Goal: Task Accomplishment & Management: Use online tool/utility

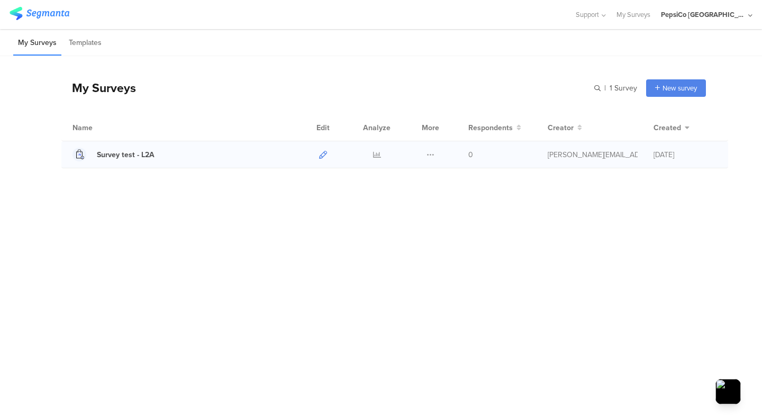
click at [320, 157] on icon at bounding box center [323, 155] width 8 height 8
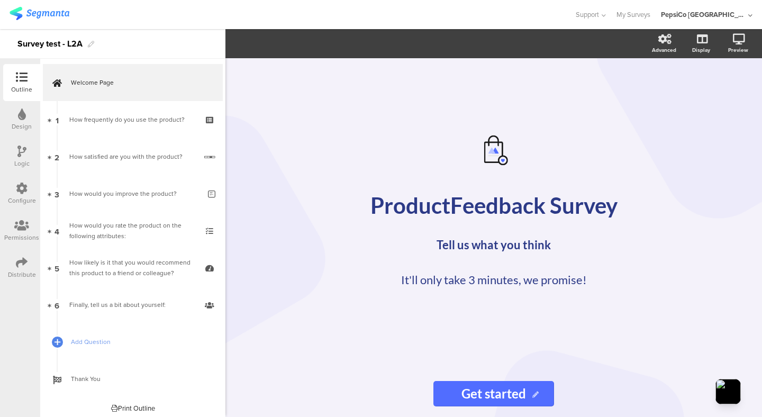
click at [22, 119] on icon at bounding box center [22, 115] width 8 height 12
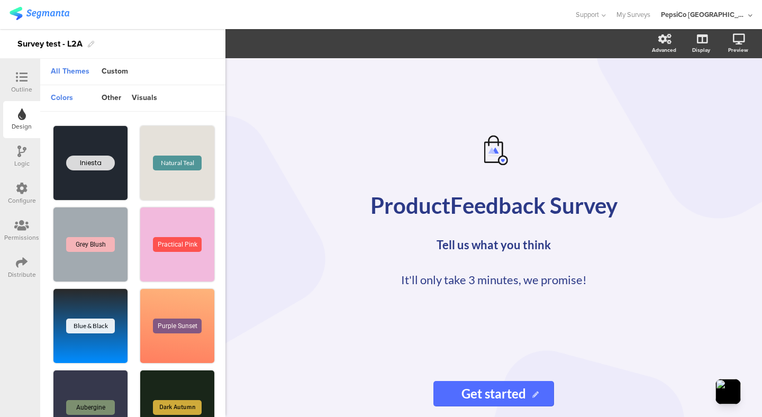
click at [21, 153] on icon at bounding box center [21, 152] width 9 height 12
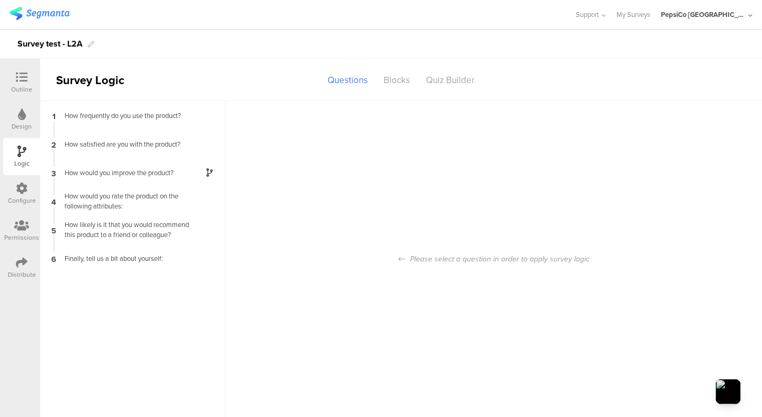
click at [19, 192] on icon at bounding box center [22, 189] width 12 height 12
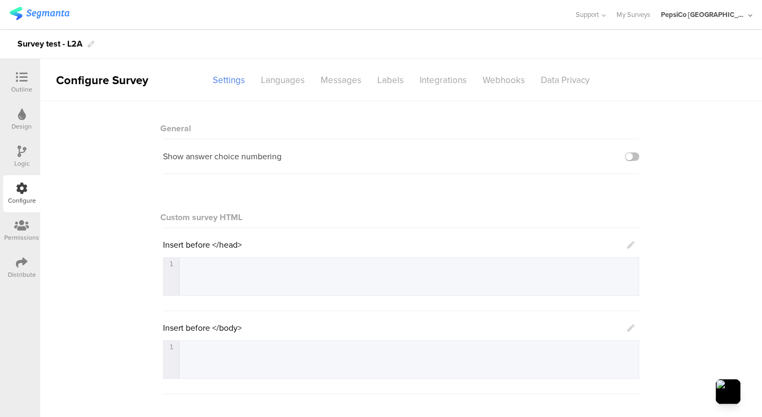
click at [17, 229] on icon at bounding box center [21, 226] width 15 height 12
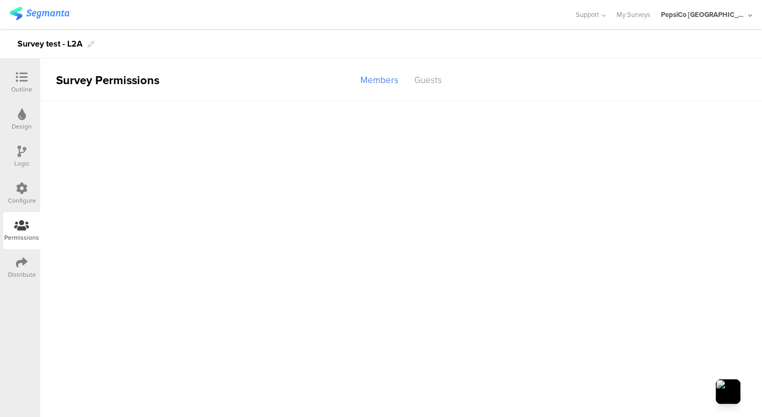
click at [20, 273] on div "Distribute" at bounding box center [22, 275] width 28 height 10
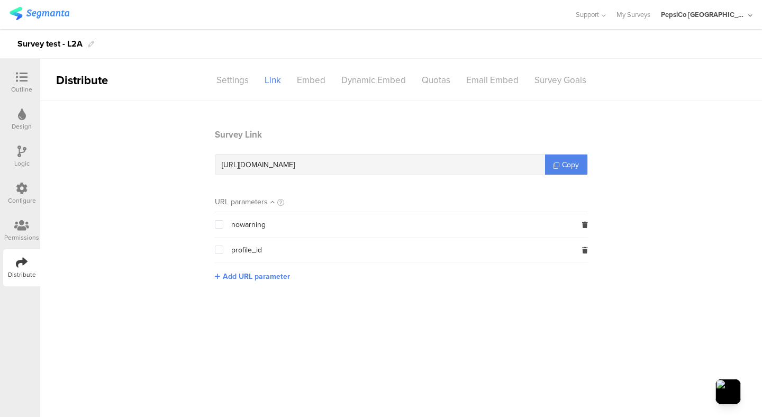
click at [295, 167] on span "https://surveys.segmanta.com/j17330" at bounding box center [258, 164] width 73 height 11
copy span "j17330"
click at [25, 85] on div "Outline" at bounding box center [21, 90] width 21 height 10
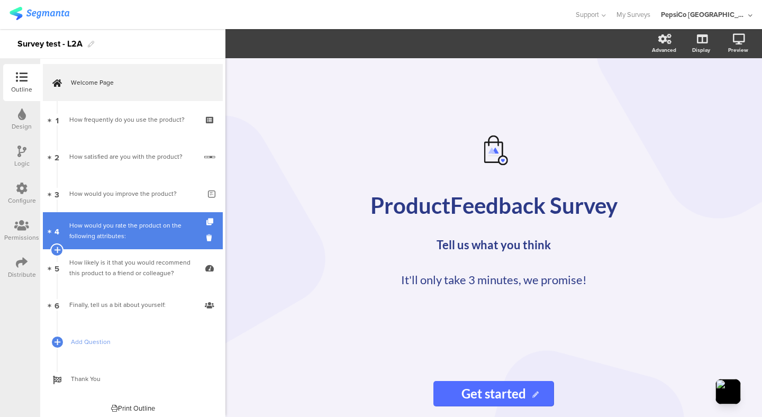
scroll to position [4, 0]
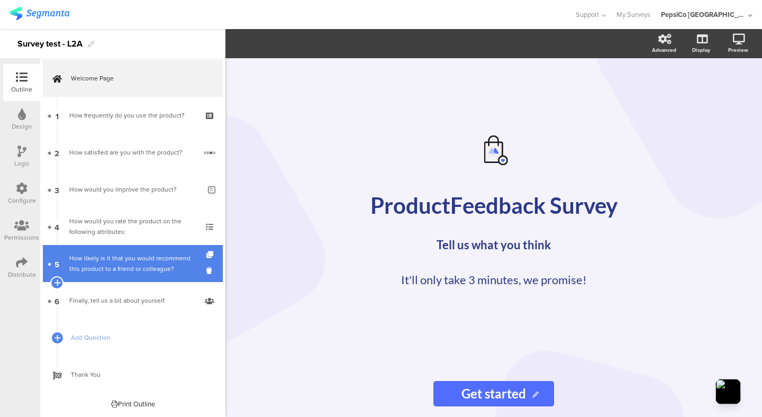
click at [152, 261] on div "﻿How likely is it that you would recommend this product to a friend or colleagu…" at bounding box center [132, 263] width 126 height 21
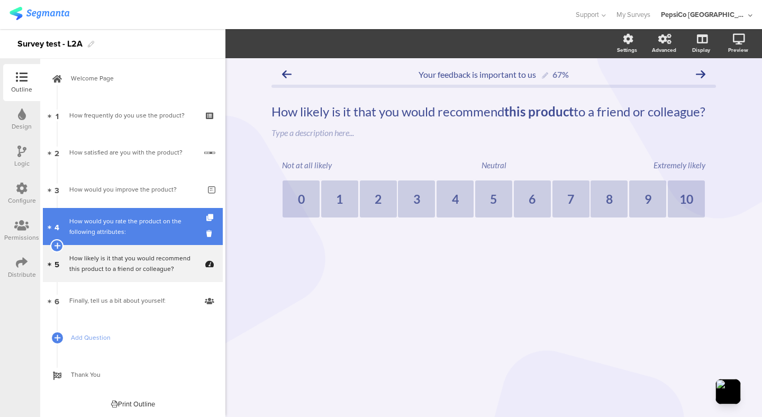
click at [154, 237] on div "How would you rate ﻿the product﻿ on the following attributes:" at bounding box center [132, 226] width 126 height 21
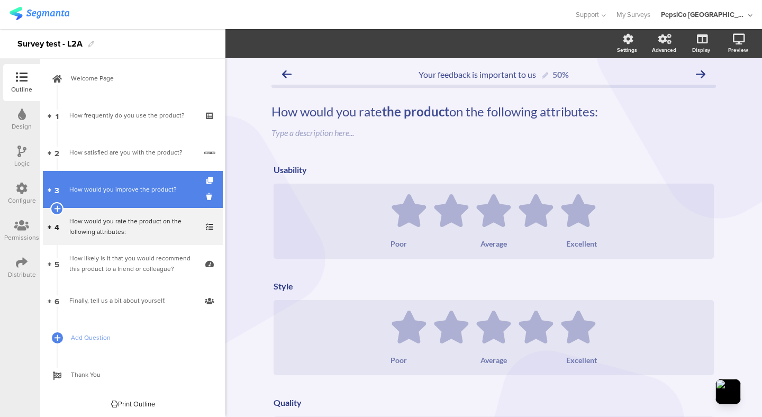
click at [154, 198] on link "3 How would you improve the product?" at bounding box center [133, 189] width 180 height 37
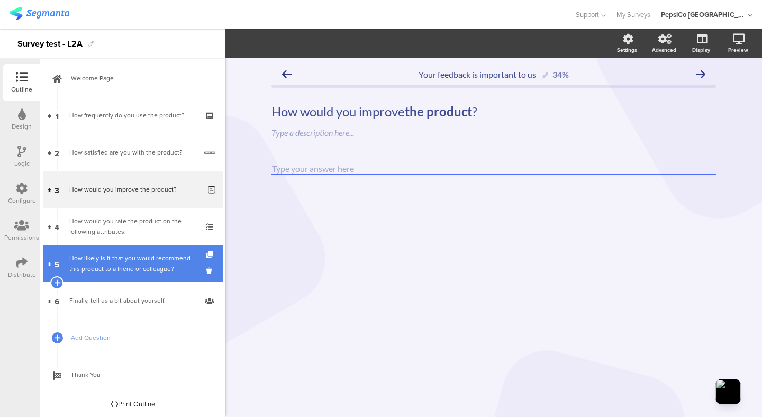
click at [148, 247] on link "5 ﻿How likely is it that you would recommend this product to a friend or collea…" at bounding box center [133, 263] width 180 height 37
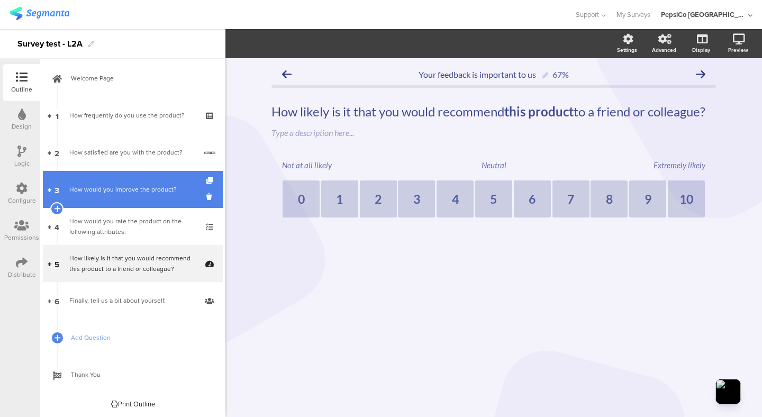
click at [144, 193] on div "How would you improve the product?" at bounding box center [134, 189] width 131 height 11
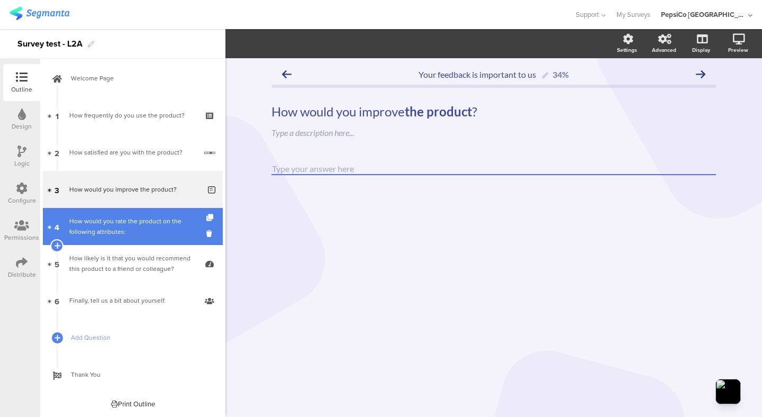
click at [143, 212] on link "4 How would you rate ﻿the product﻿ on the following attributes:" at bounding box center [133, 226] width 180 height 37
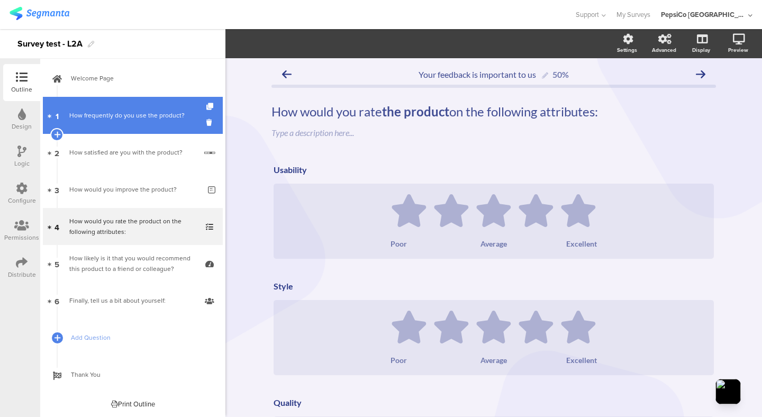
click at [146, 130] on link "1 How frequently do you use the product?" at bounding box center [133, 115] width 180 height 37
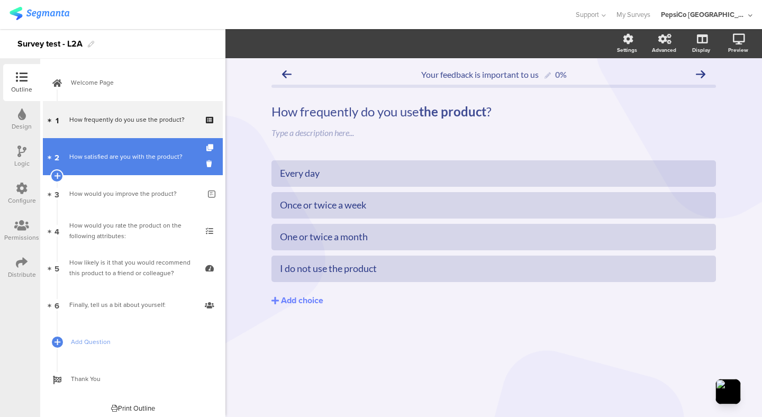
click at [146, 149] on link "2 How satisfied are you with the product?" at bounding box center [133, 156] width 180 height 37
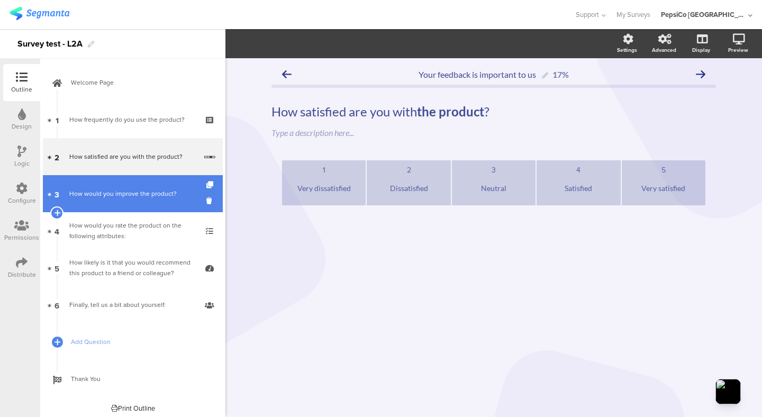
click at [144, 186] on link "3 How would you improve the product?" at bounding box center [133, 193] width 180 height 37
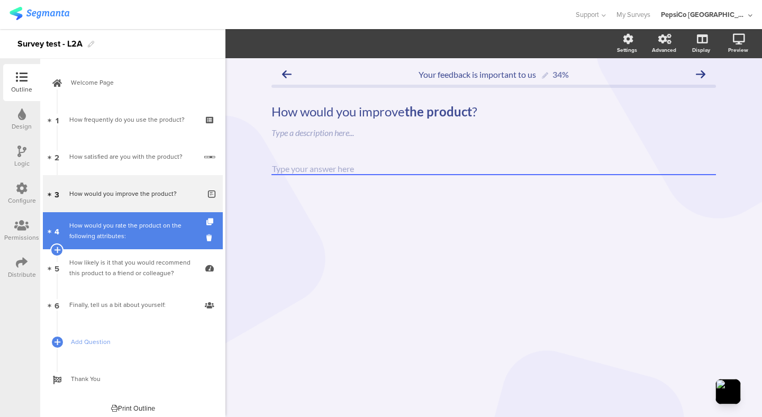
click at [135, 230] on div "How would you rate ﻿the product﻿ on the following attributes:" at bounding box center [132, 230] width 126 height 21
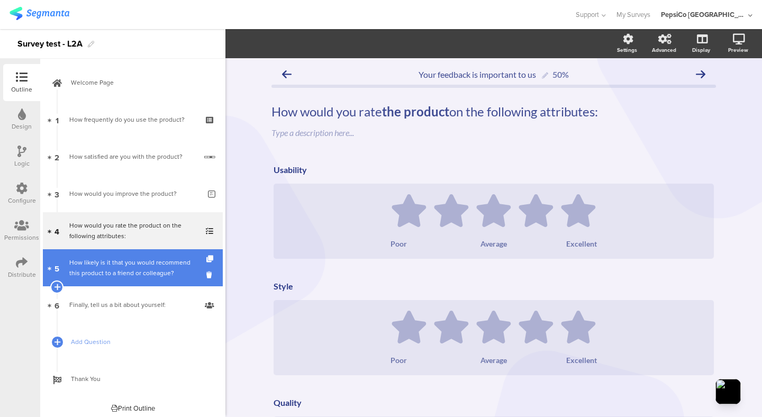
click at [133, 261] on div "﻿How likely is it that you would recommend this product to a friend or colleagu…" at bounding box center [132, 267] width 126 height 21
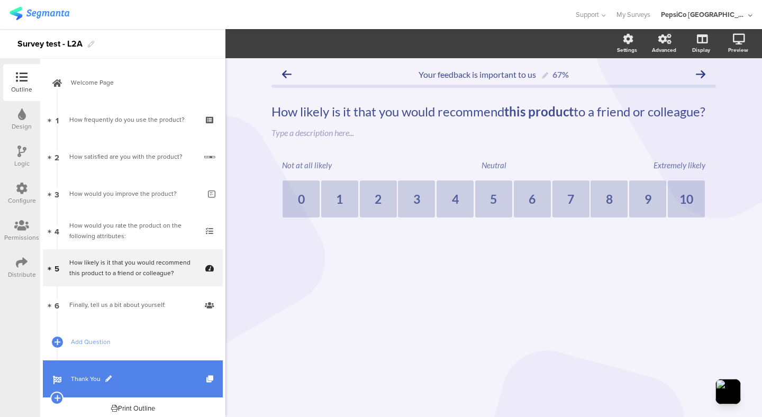
click at [87, 382] on span "Thank You" at bounding box center [138, 379] width 135 height 11
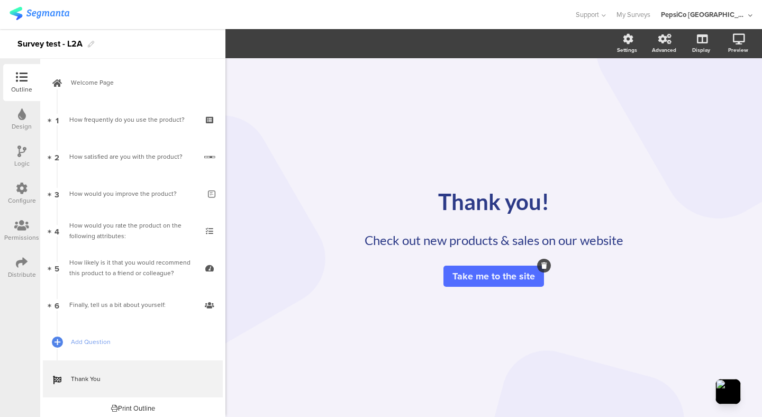
click at [544, 266] on icon at bounding box center [544, 266] width 6 height 6
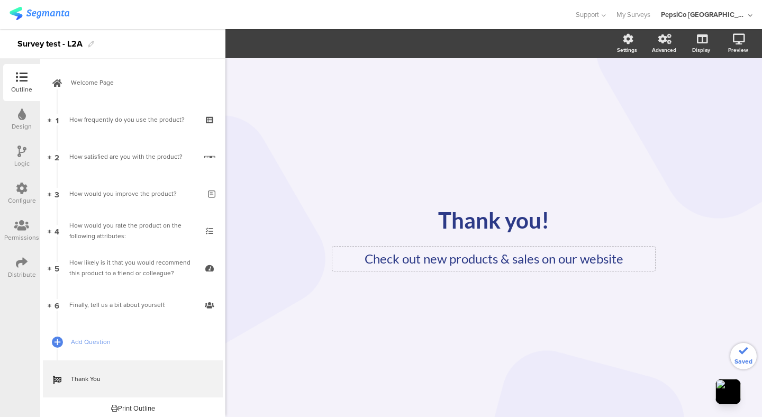
click at [509, 252] on p "Check out new products & sales on our website" at bounding box center [494, 258] width 318 height 19
click at [598, 227] on div "Thank you! Thank you!" at bounding box center [493, 220] width 397 height 32
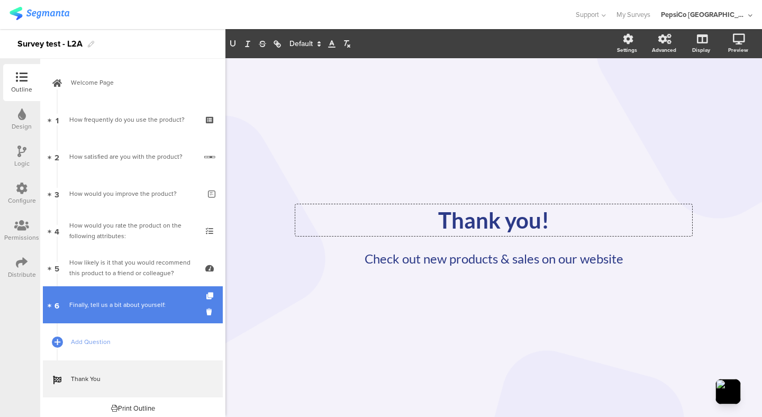
scroll to position [4, 0]
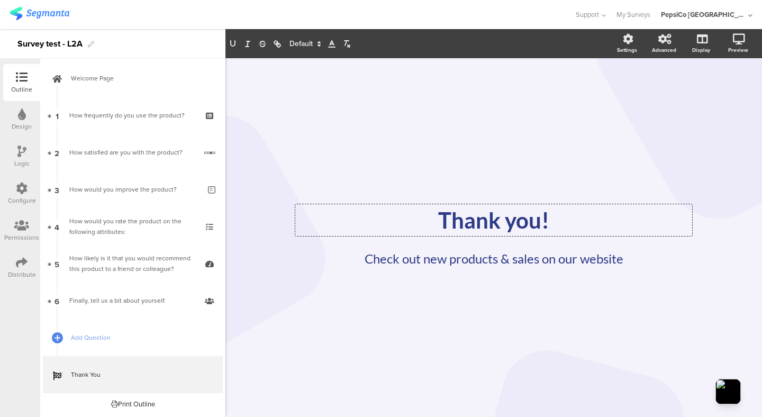
click at [139, 405] on div "Print Outline" at bounding box center [133, 404] width 44 height 10
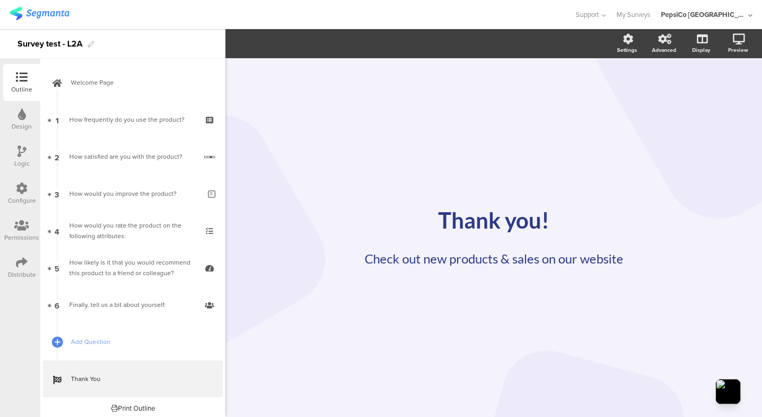
click at [24, 270] on div "Distribute" at bounding box center [22, 275] width 28 height 10
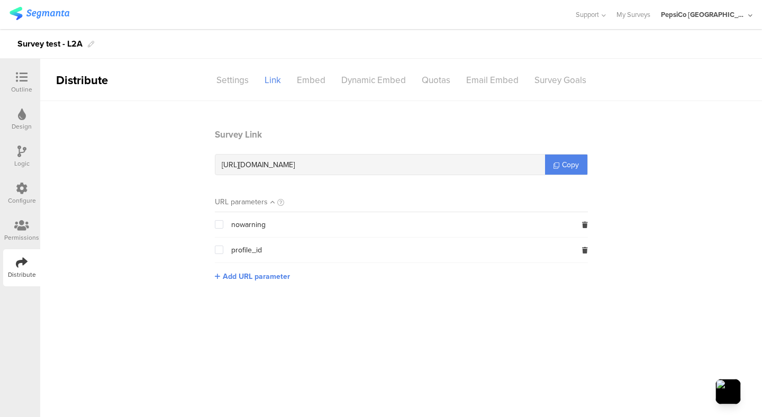
click at [220, 249] on span at bounding box center [219, 250] width 8 height 8
click at [223, 246] on input "checkbox" at bounding box center [223, 246] width 0 height 0
click at [582, 223] on div "nowarning" at bounding box center [401, 224] width 373 height 25
click at [585, 224] on icon at bounding box center [585, 225] width 6 height 6
click at [460, 168] on div "https://surveys.segmanta.com/j17330 ? profile_id= {$profile_id}" at bounding box center [380, 165] width 330 height 20
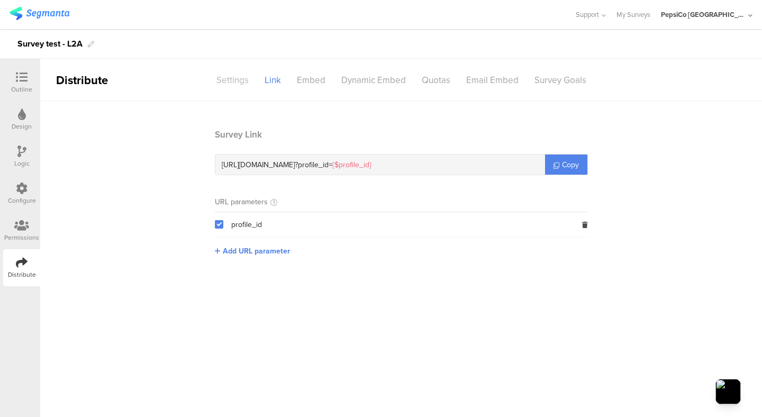
click at [236, 80] on div "Settings" at bounding box center [233, 80] width 48 height 19
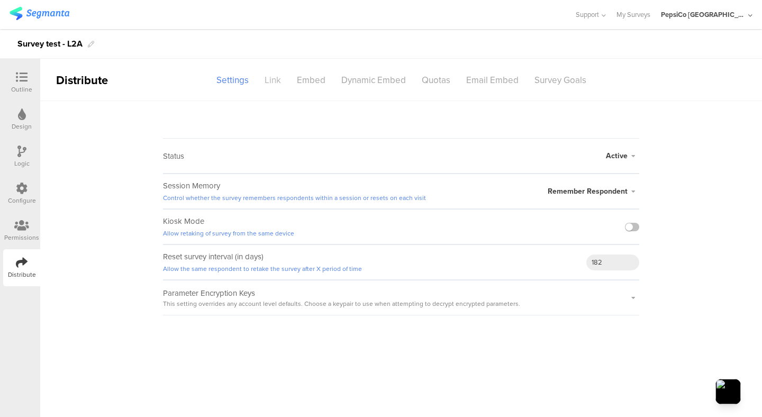
click at [277, 77] on div "Link" at bounding box center [273, 80] width 32 height 19
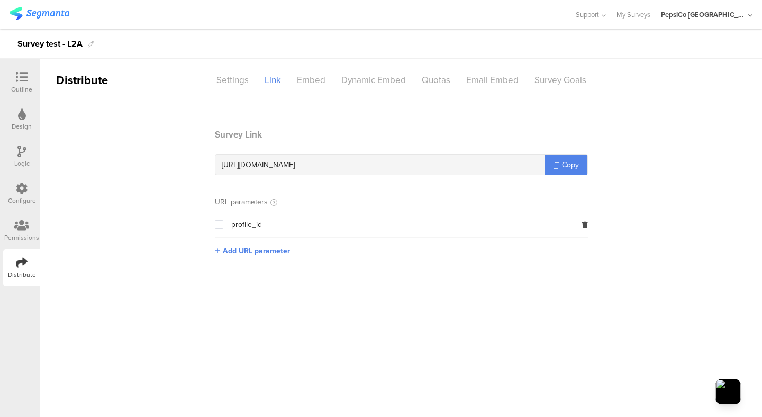
click at [216, 225] on span at bounding box center [219, 224] width 8 height 8
click at [223, 220] on input "checkbox" at bounding box center [223, 220] width 0 height 0
click at [650, 16] on link "My Surveys" at bounding box center [634, 14] width 34 height 29
